Goal: Navigation & Orientation: Understand site structure

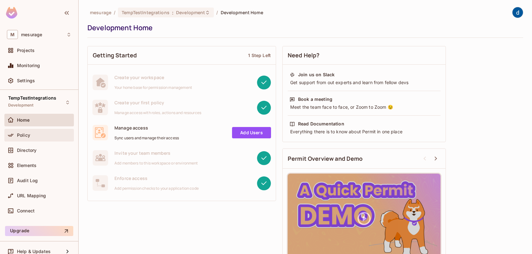
click at [43, 136] on div "Policy" at bounding box center [44, 134] width 54 height 5
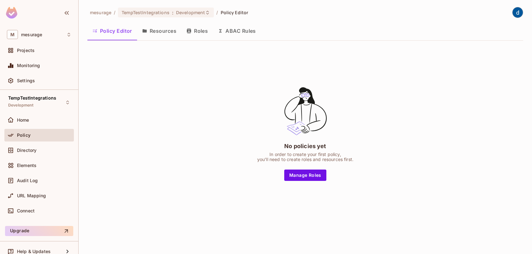
click at [163, 34] on button "Resources" at bounding box center [159, 31] width 44 height 16
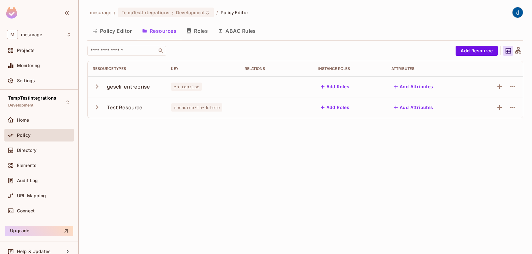
click at [205, 31] on button "Roles" at bounding box center [196, 31] width 31 height 16
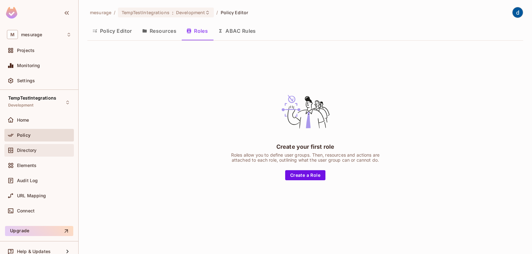
click at [39, 152] on div "Directory" at bounding box center [39, 150] width 64 height 8
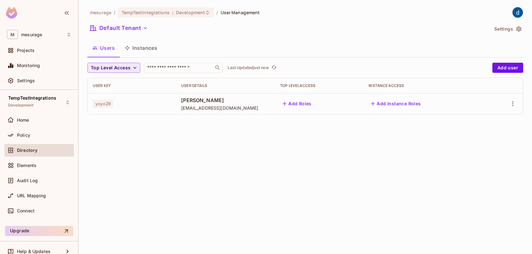
click at [135, 69] on icon "button" at bounding box center [135, 67] width 6 height 6
click at [135, 69] on div at bounding box center [266, 127] width 532 height 254
click at [37, 137] on div "Policy" at bounding box center [39, 135] width 64 height 8
